Goal: Transaction & Acquisition: Book appointment/travel/reservation

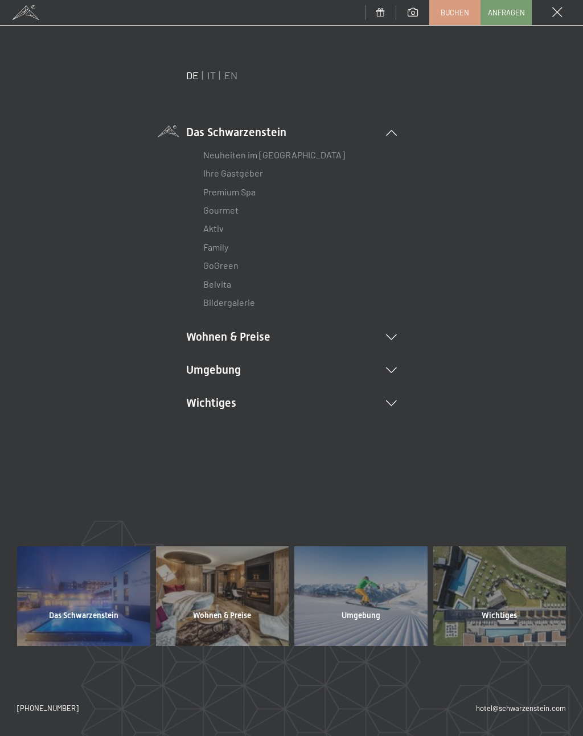
click at [392, 338] on li "Wohnen & Preise Inklusivleistungen Zimmer & Preise Liste Angebote Liste Familie…" at bounding box center [291, 337] width 211 height 16
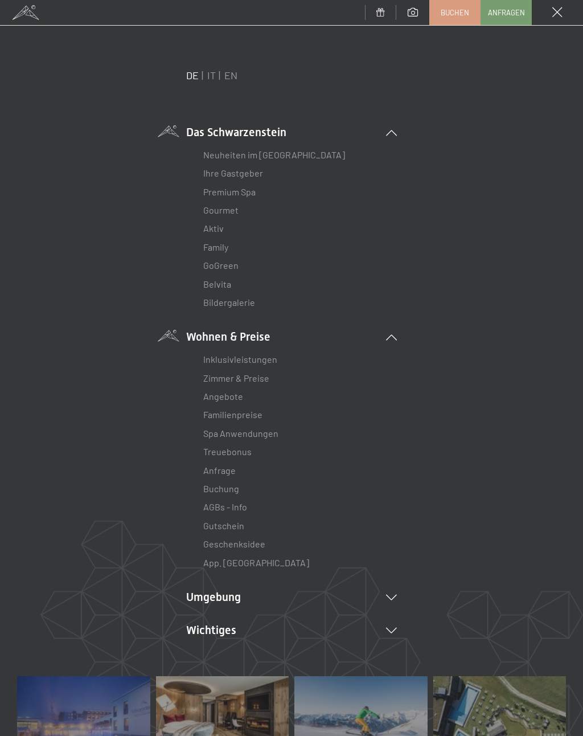
click at [230, 392] on link "Angebote" at bounding box center [223, 396] width 40 height 11
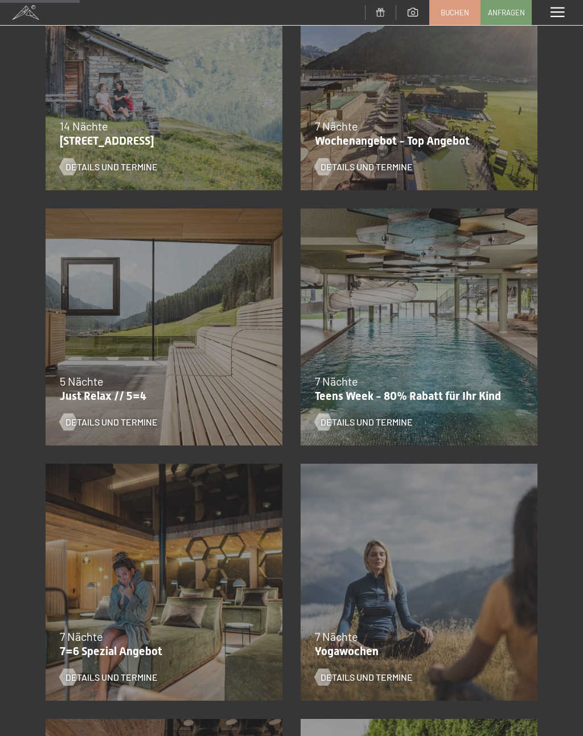
scroll to position [290, 0]
click at [73, 419] on div at bounding box center [68, 421] width 10 height 17
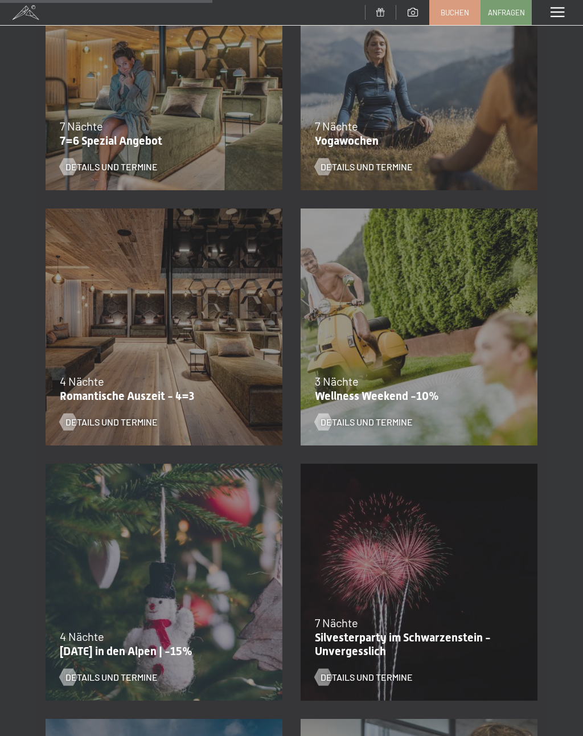
scroll to position [801, 0]
click at [67, 424] on div at bounding box center [68, 421] width 10 height 17
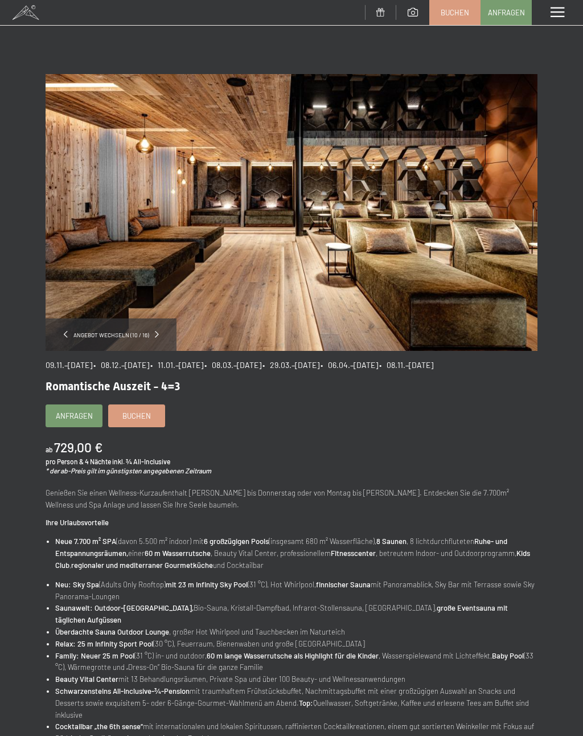
click at [76, 421] on span "Anfragen" at bounding box center [74, 416] width 37 height 10
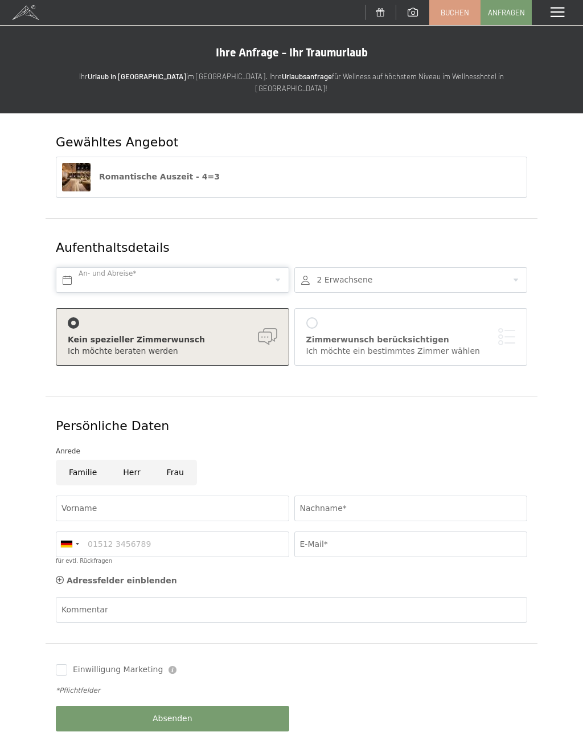
click at [71, 267] on input "text" at bounding box center [173, 280] width 234 height 26
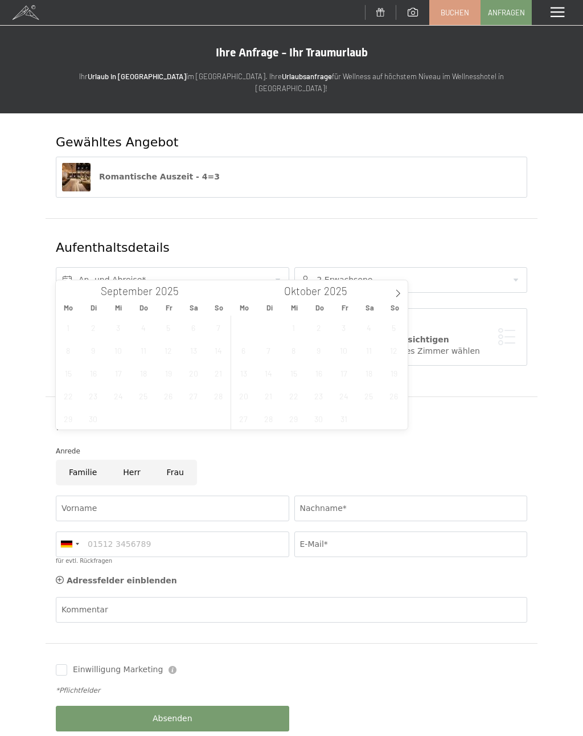
click at [399, 296] on icon at bounding box center [398, 293] width 8 height 8
click at [395, 351] on span "9" at bounding box center [394, 350] width 22 height 22
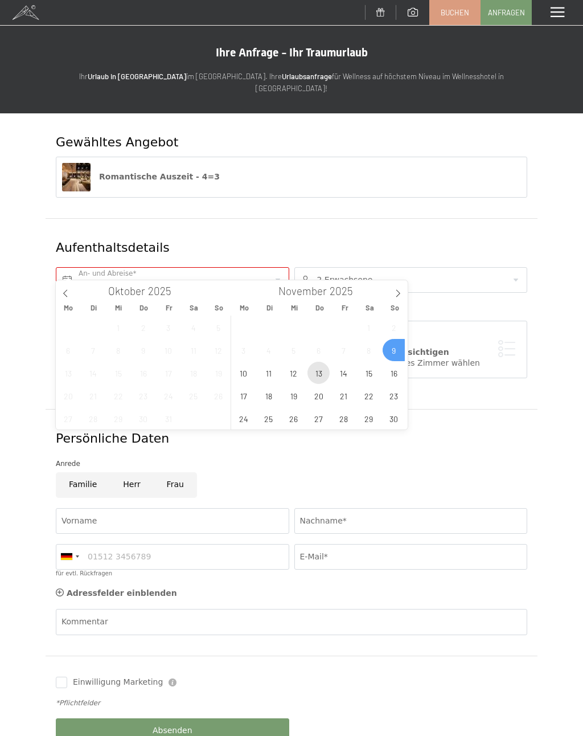
click at [319, 375] on span "13" at bounding box center [319, 373] width 22 height 22
type input "So. 09.11.2025 - Do. 13.11.2025"
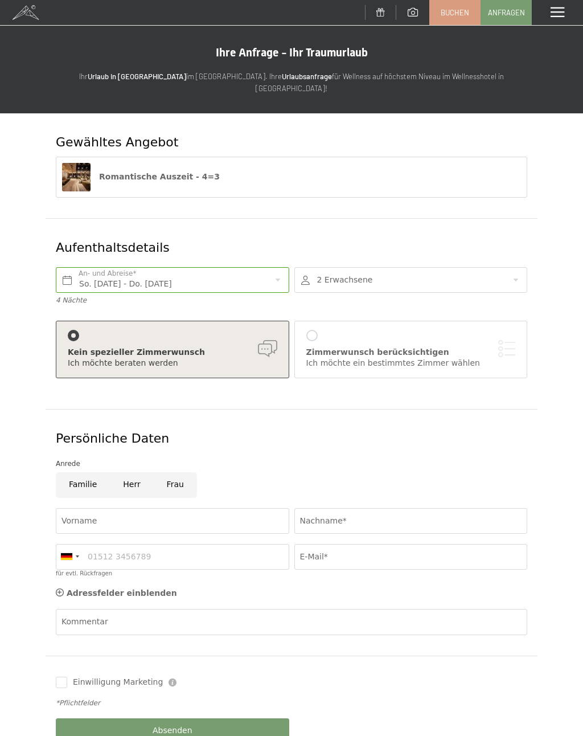
click at [313, 330] on div at bounding box center [311, 335] width 11 height 11
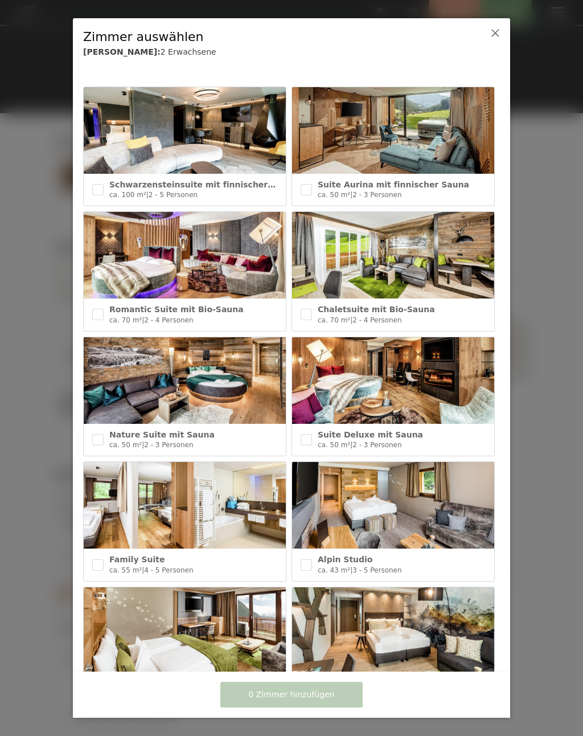
click at [523, 481] on div at bounding box center [291, 368] width 583 height 736
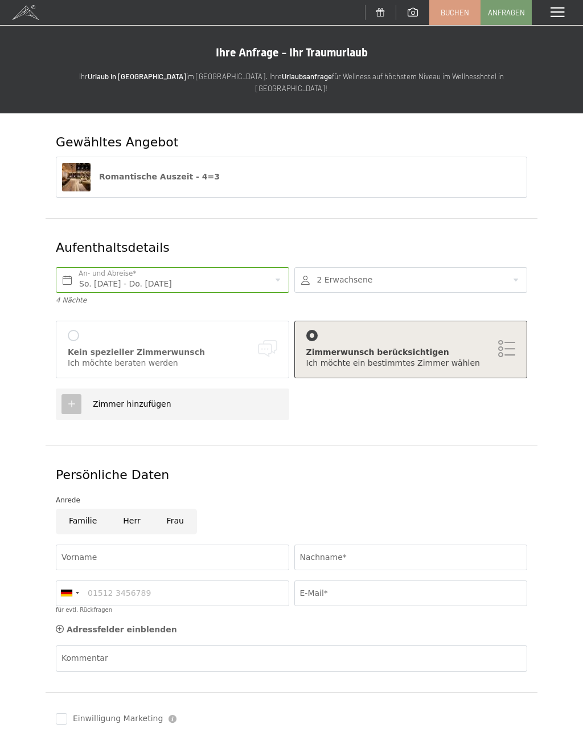
click at [441, 347] on div "Zimmerwunsch berücksichtigen" at bounding box center [411, 352] width 210 height 11
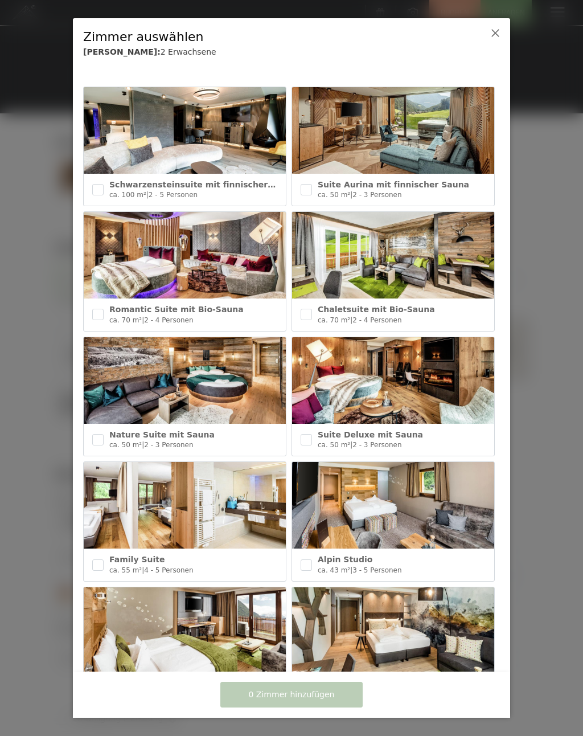
click at [309, 435] on input "checkbox" at bounding box center [306, 439] width 11 height 11
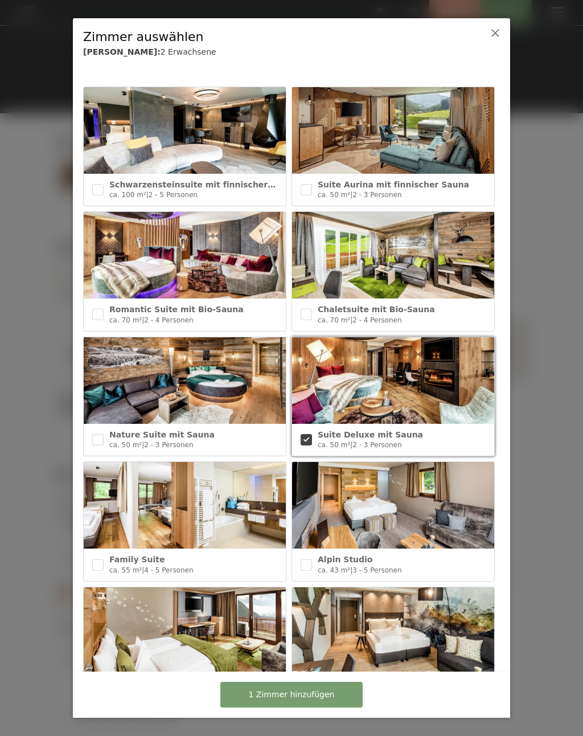
click at [549, 473] on div at bounding box center [291, 368] width 583 height 736
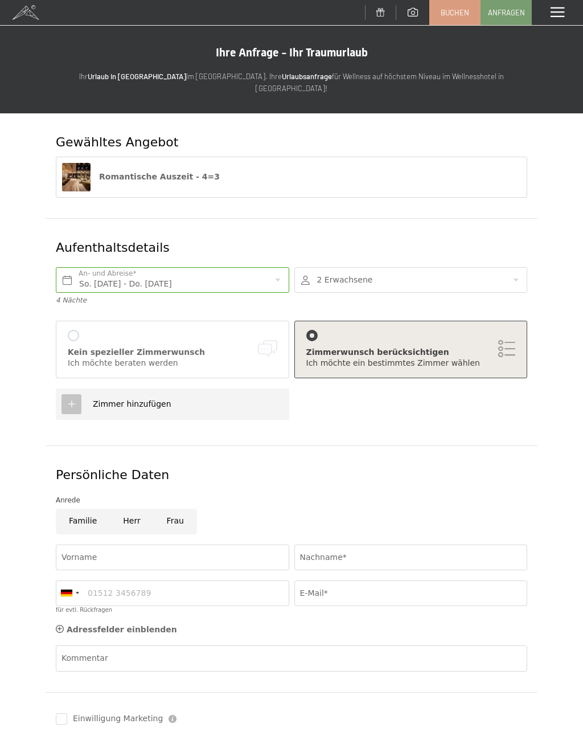
click at [501, 358] on div "Ich möchte ein bestimmtes Zimmer wählen" at bounding box center [411, 363] width 210 height 11
checkbox input "false"
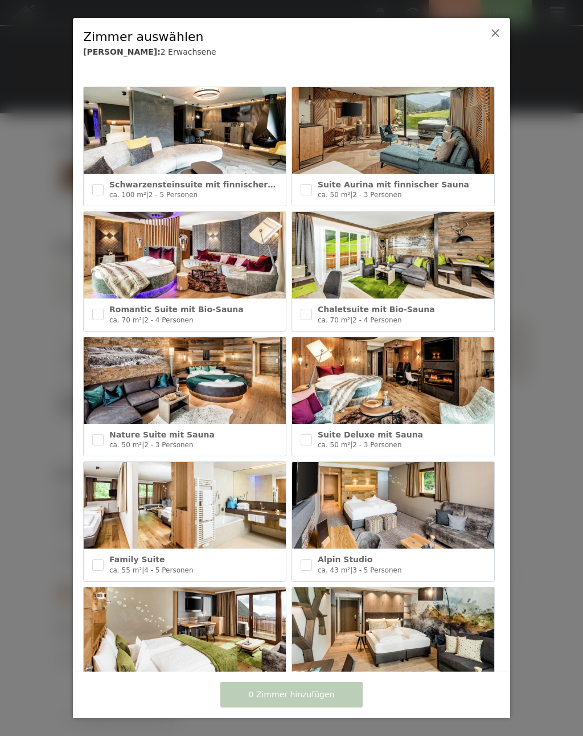
click at [99, 439] on input "checkbox" at bounding box center [97, 439] width 11 height 11
checkbox input "true"
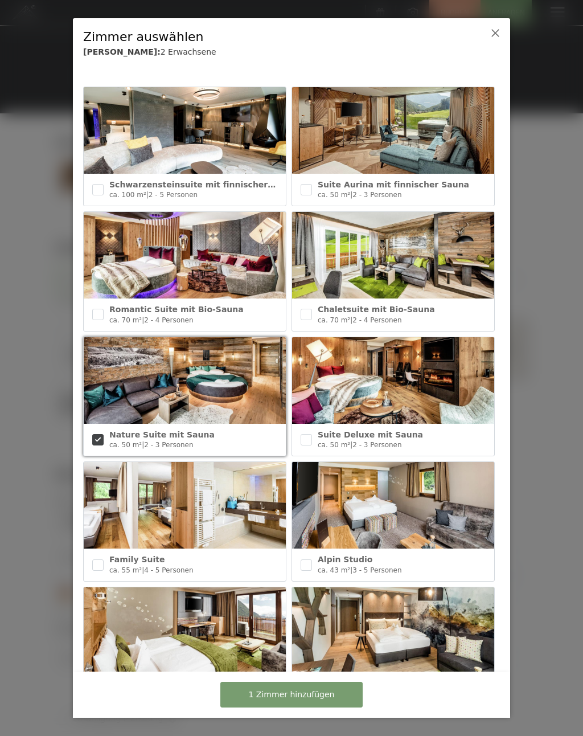
click at [345, 691] on button "1 Zimmer hinzufügen" at bounding box center [291, 695] width 142 height 26
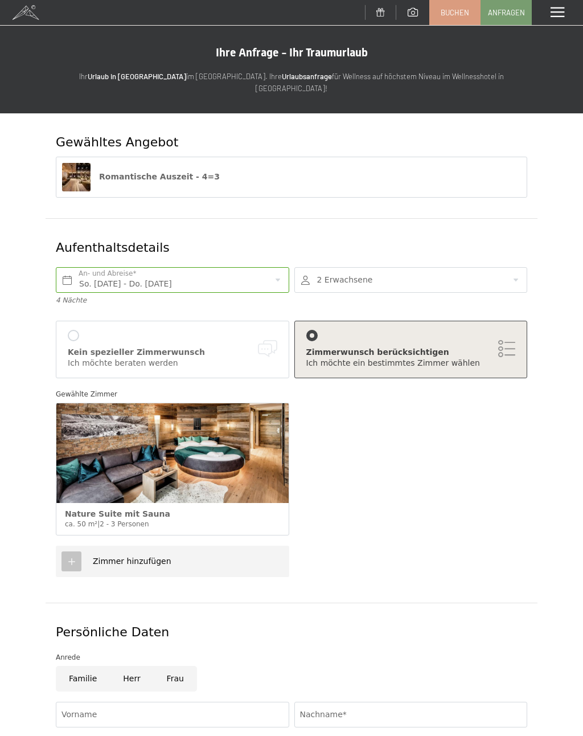
click at [508, 347] on div "Zimmerwunsch berücksichtigen" at bounding box center [411, 352] width 210 height 11
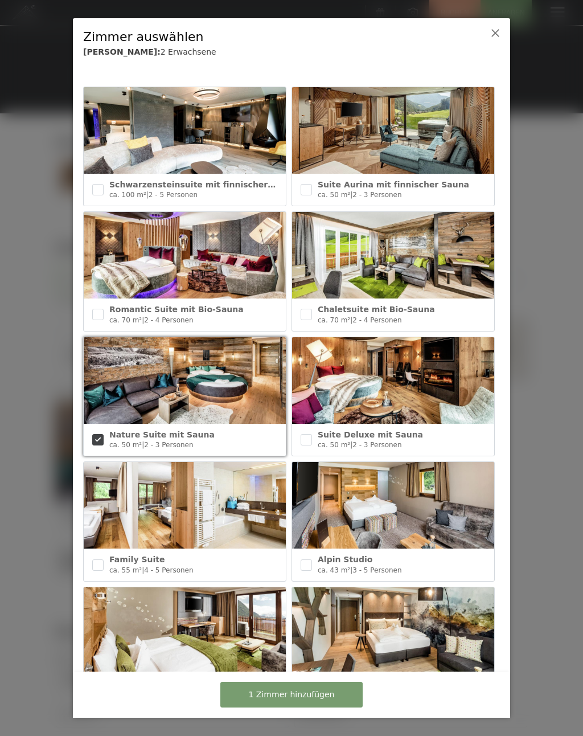
click at [314, 429] on div "Suite Deluxe mit Sauna ca. 50 m² | 2 - 3 Personen" at bounding box center [393, 440] width 202 height 32
checkbox input "true"
click at [341, 691] on button "2 Zimmer hinzufügen" at bounding box center [291, 695] width 142 height 26
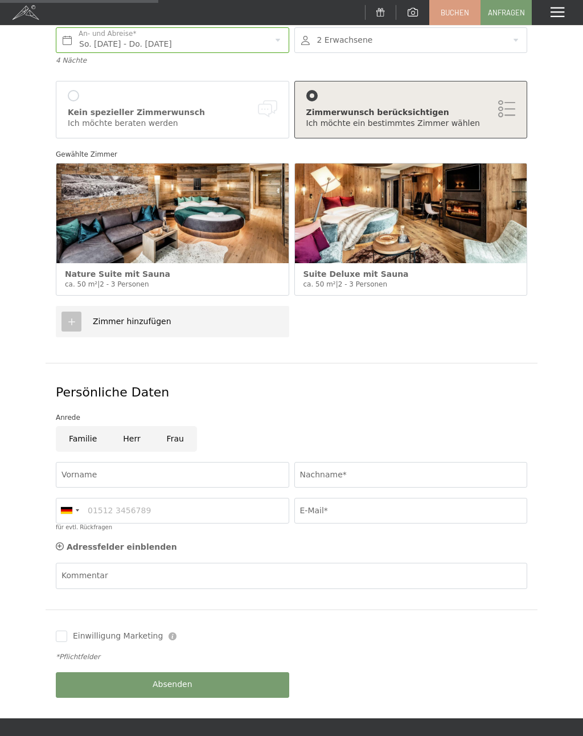
scroll to position [240, 0]
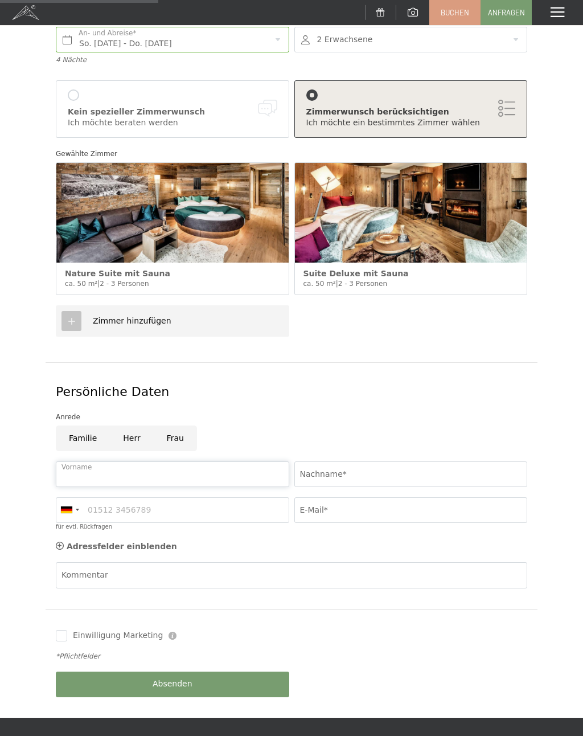
click at [118, 461] on input "Vorname" at bounding box center [173, 474] width 234 height 26
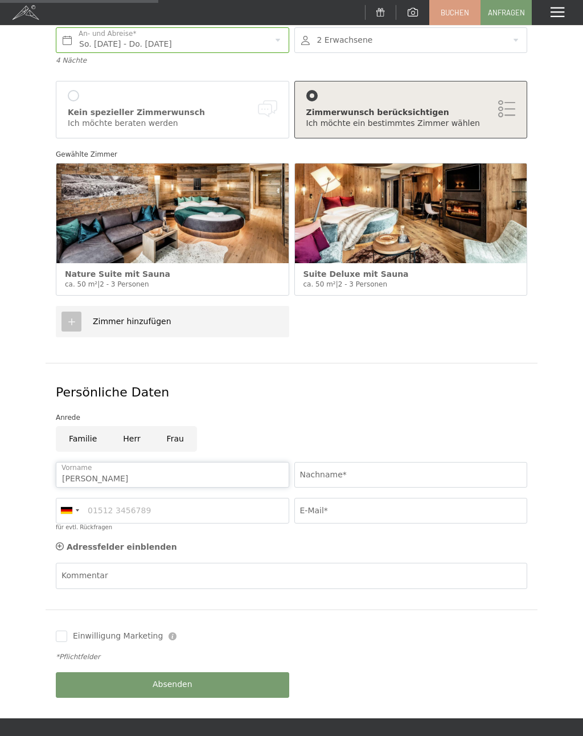
type input "Tatjana"
click at [370, 462] on input "Nachname*" at bounding box center [411, 475] width 234 height 26
type input "Pi"
type input "Piir"
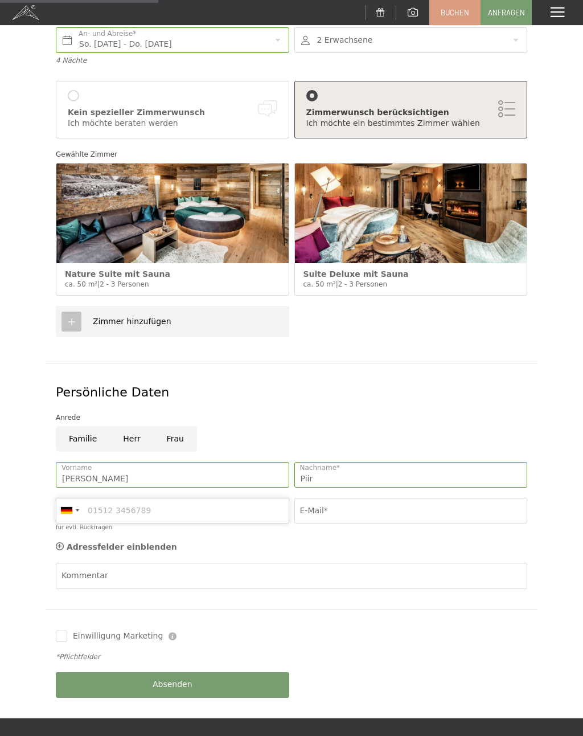
type input "15118542203"
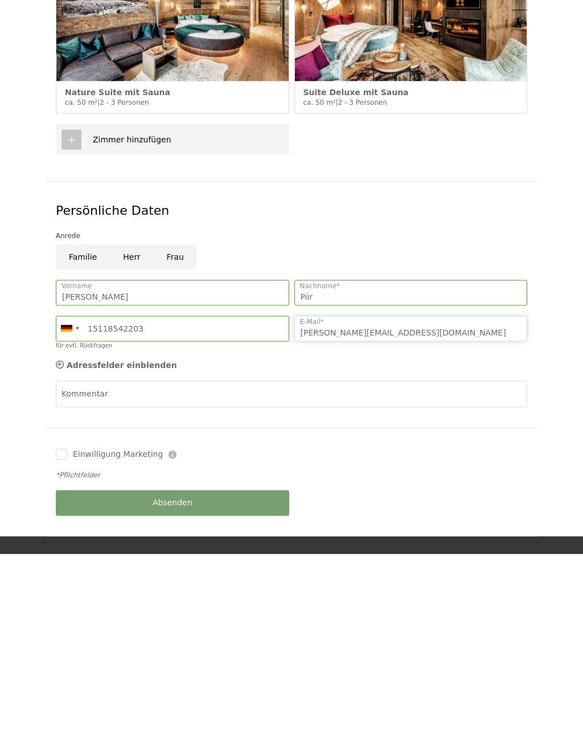
type input "Tatjana.Piir@web.de"
click at [66, 631] on input "Einwilligung Marketing" at bounding box center [61, 636] width 11 height 11
checkbox input "true"
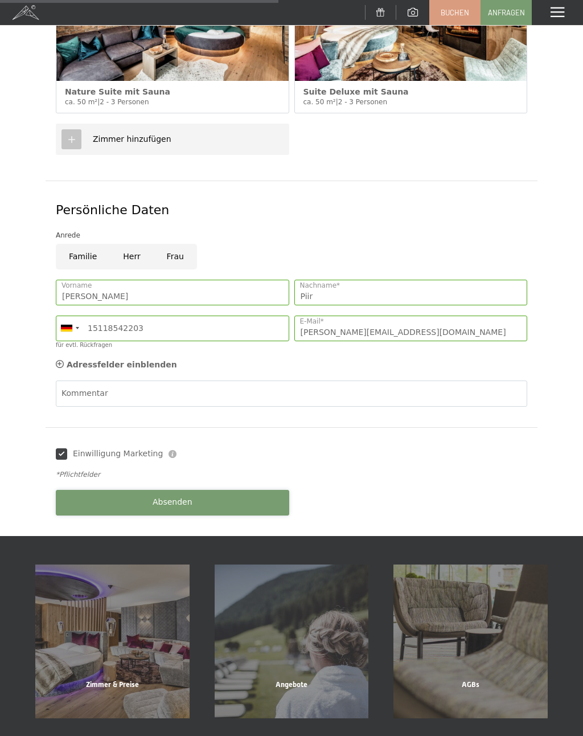
click at [252, 490] on button "Absenden" at bounding box center [173, 503] width 234 height 26
